Goal: Information Seeking & Learning: Learn about a topic

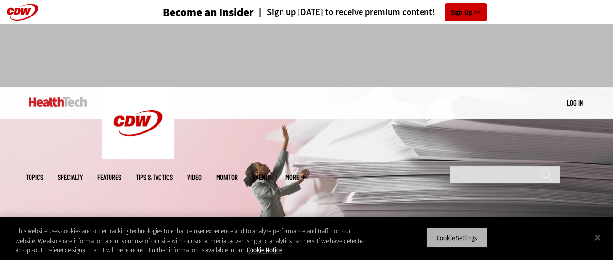
click at [479, 238] on button "Cookie Settings" at bounding box center [457, 237] width 61 height 20
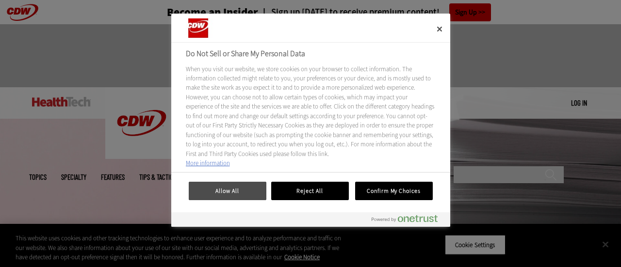
click at [242, 190] on button "Allow All" at bounding box center [228, 191] width 78 height 18
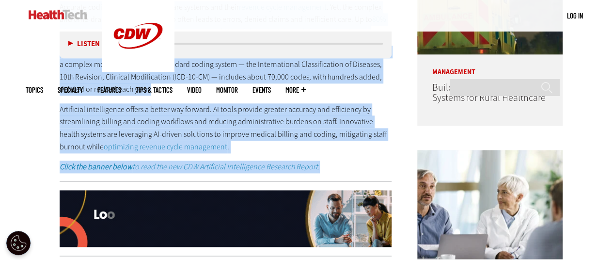
scroll to position [582, 0]
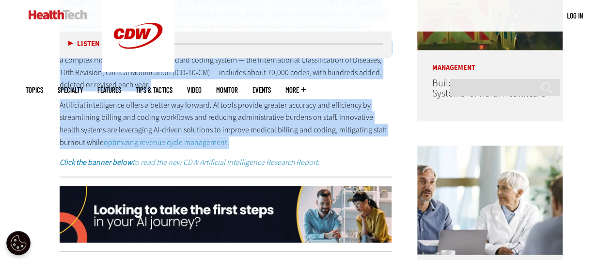
drag, startPoint x: 59, startPoint y: 196, endPoint x: 299, endPoint y: 136, distance: 247.0
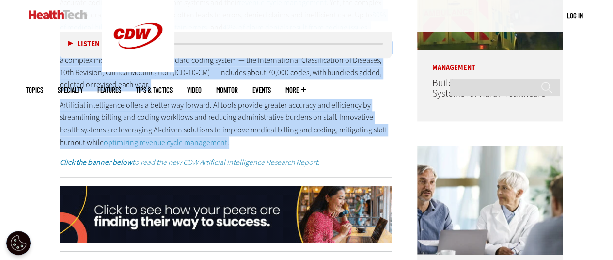
click at [299, 136] on div "Accurate coding is critical to healthcare systems and their revenue cycle manag…" at bounding box center [226, 83] width 333 height 172
copy div "Accurate coding is critical to healthcare systems and their revenue cycle manag…"
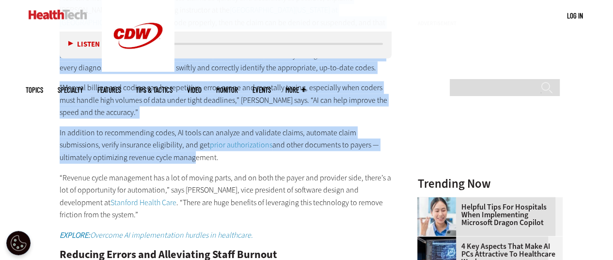
scroll to position [970, 0]
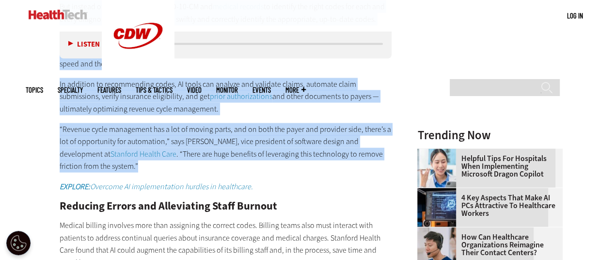
drag, startPoint x: 59, startPoint y: 91, endPoint x: 158, endPoint y: 164, distance: 123.3
click at [158, 164] on div "How Automation Streamlines Billing and Coding Processes With medical billing an…" at bounding box center [226, 218] width 333 height 692
copy div "Lor Ipsumdolor Sitametcons Adipisc eli Seddoe Temporinc Utla etdolor magnaal en…"
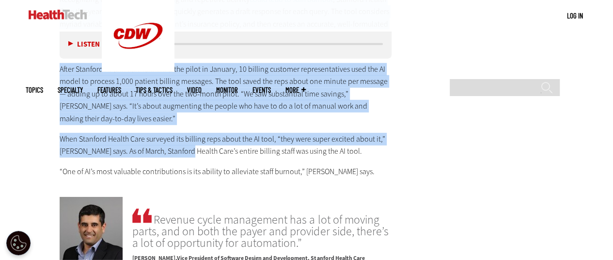
scroll to position [1357, 0]
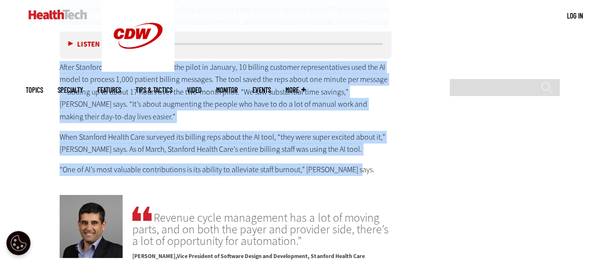
drag, startPoint x: 56, startPoint y: 107, endPoint x: 384, endPoint y: 161, distance: 332.2
copy div "Loremips Dolors ame Consectetur Adipi Elitsed Doeiusm tempori utlabore etdo mag…"
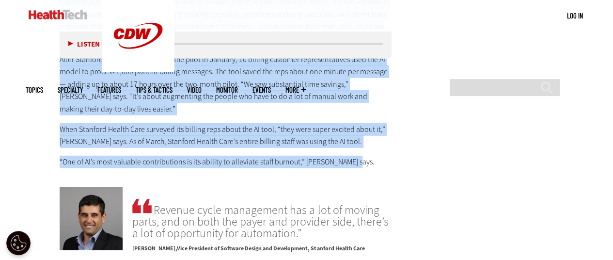
scroll to position [1503, 0]
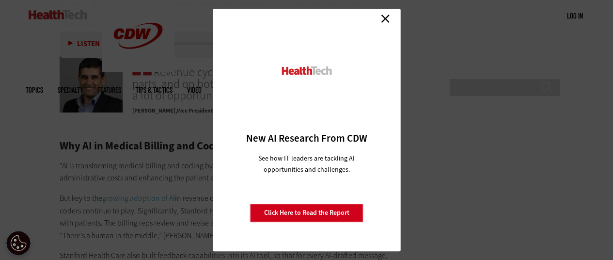
click at [58, 148] on div "Close New AI Research From CDW See how IT leaders are tackling AI opportunities…" at bounding box center [306, 130] width 613 height 260
drag, startPoint x: 381, startPoint y: 19, endPoint x: 370, endPoint y: 26, distance: 12.9
click at [381, 19] on link "Close" at bounding box center [385, 18] width 15 height 15
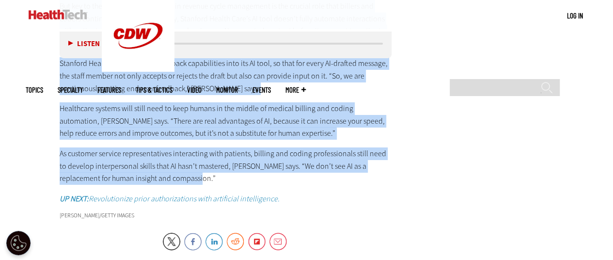
scroll to position [1697, 0]
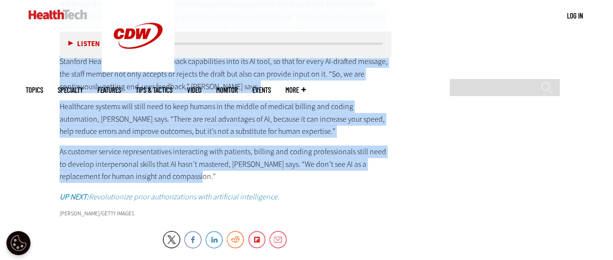
drag, startPoint x: 56, startPoint y: 143, endPoint x: 175, endPoint y: 176, distance: 122.7
copy div "Lor IP do Sitamet Consect adi Elitse Do Eiusmod Temporin “UT la etdoloremagn al…"
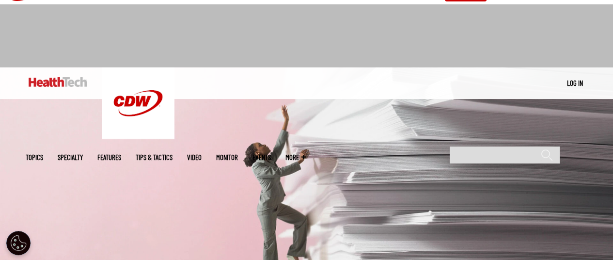
scroll to position [0, 0]
